Goal: Information Seeking & Learning: Learn about a topic

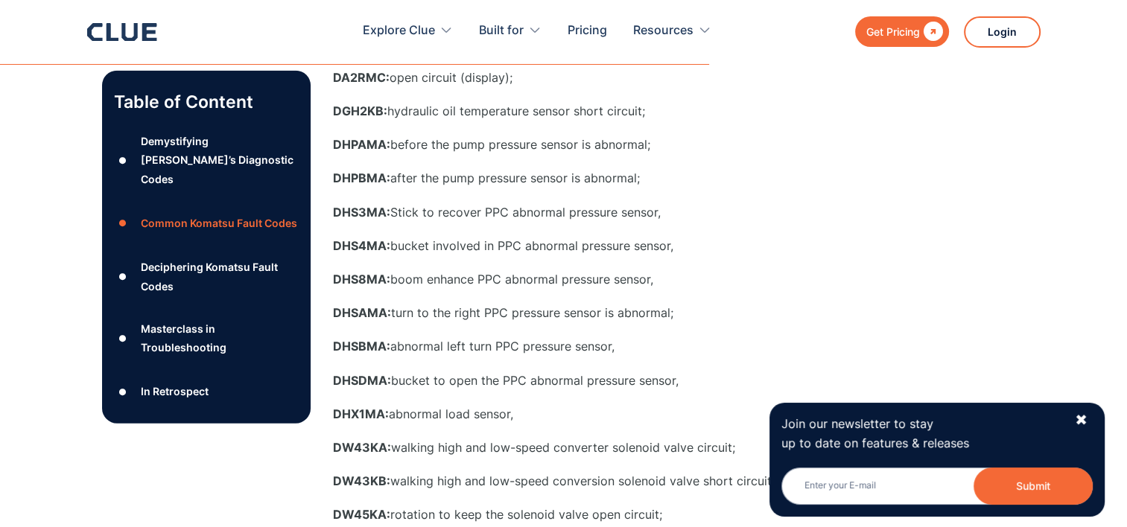
scroll to position [3574, 0]
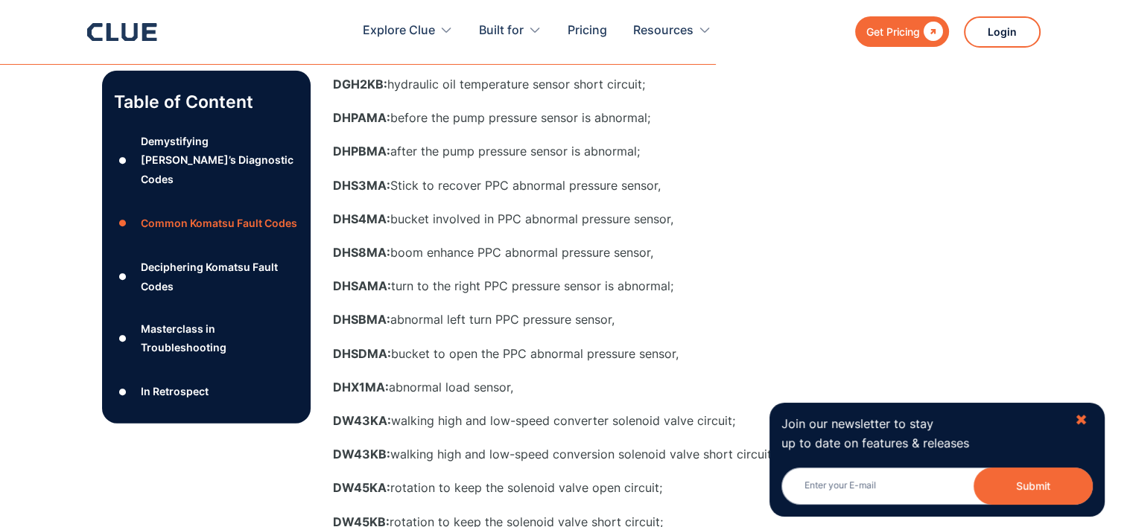
click at [1077, 414] on div "✖" at bounding box center [1080, 420] width 13 height 19
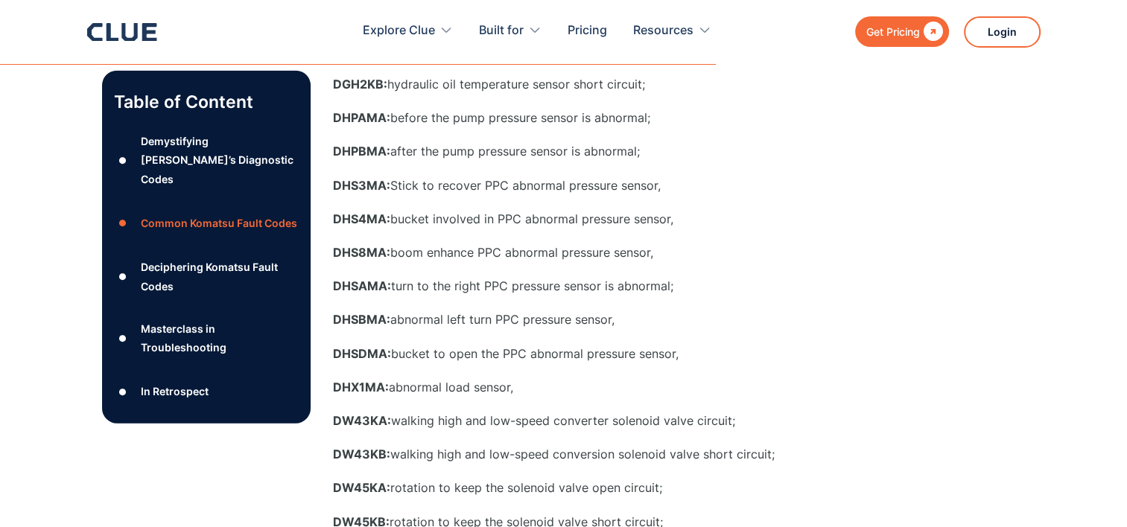
drag, startPoint x: 334, startPoint y: 217, endPoint x: 330, endPoint y: 224, distance: 8.7
drag, startPoint x: 334, startPoint y: 181, endPoint x: 666, endPoint y: 187, distance: 332.9
click at [666, 187] on p "DHS3MA: Stick to recover PPC abnormal pressure sensor," at bounding box center [631, 185] width 596 height 19
drag, startPoint x: 456, startPoint y: 254, endPoint x: 707, endPoint y: 252, distance: 250.9
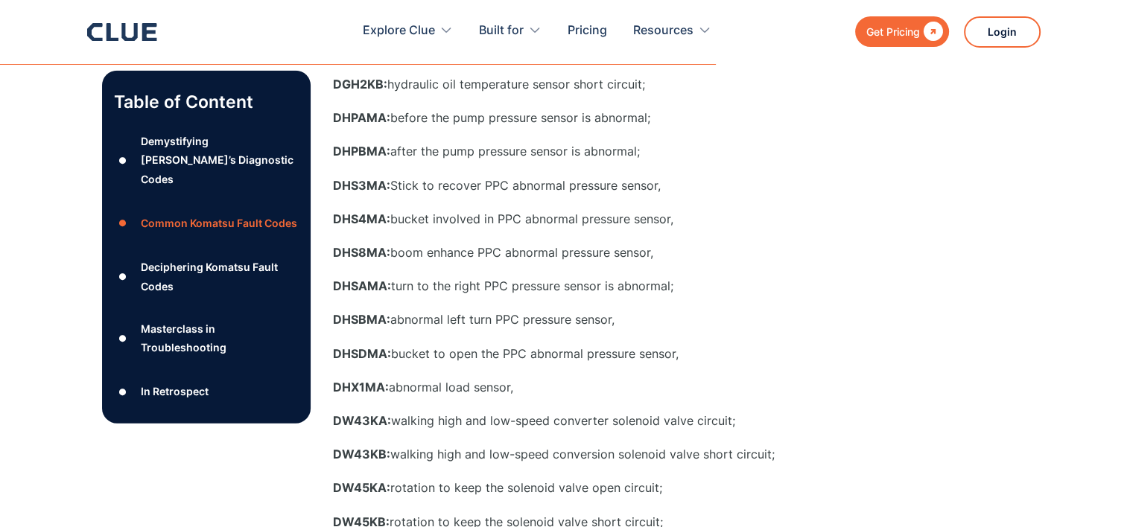
click at [707, 252] on p "DHS8MA: boom enhance PPC abnormal pressure sensor," at bounding box center [631, 252] width 596 height 19
click at [390, 252] on p "DHS8MA: boom enhance PPC abnormal pressure sensor," at bounding box center [631, 252] width 596 height 19
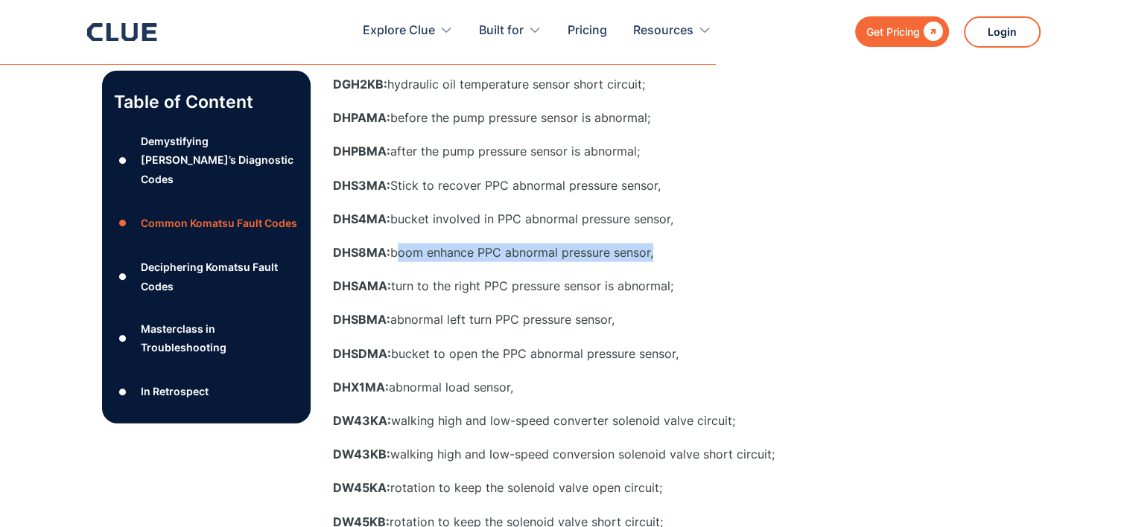
drag, startPoint x: 390, startPoint y: 252, endPoint x: 655, endPoint y: 246, distance: 265.1
click at [655, 246] on p "DHS8MA: boom enhance PPC abnormal pressure sensor," at bounding box center [631, 252] width 596 height 19
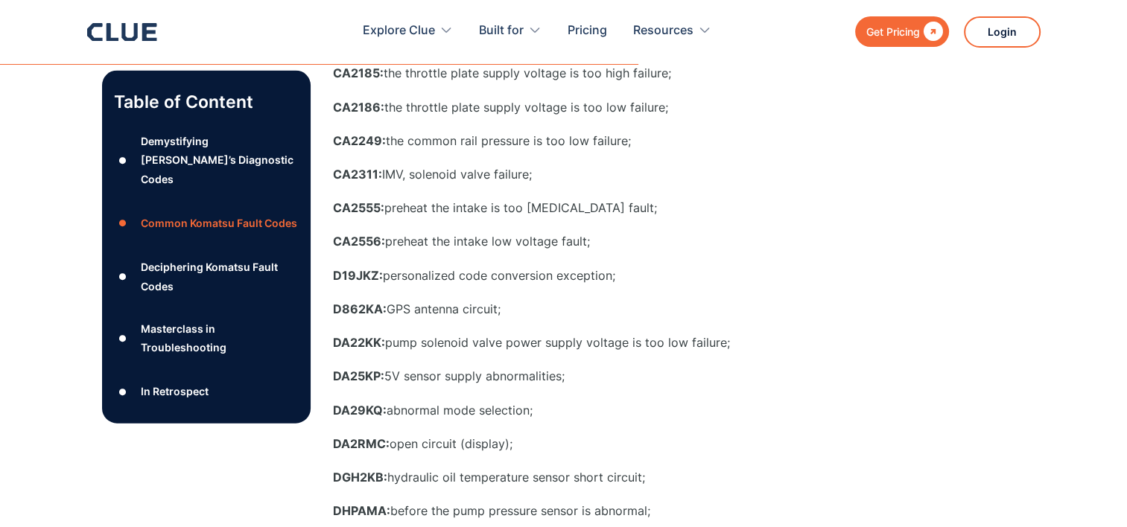
scroll to position [3127, 0]
